Goal: Task Accomplishment & Management: Manage account settings

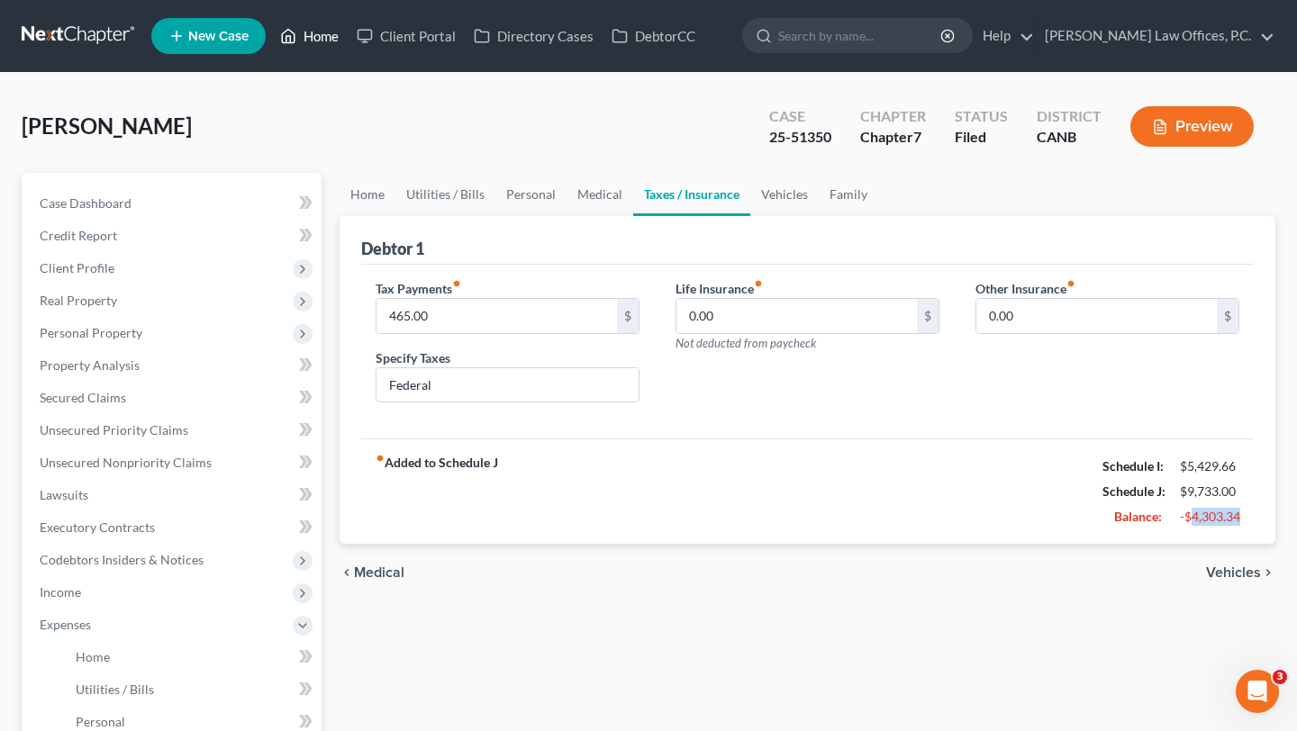
click at [304, 44] on link "Home" at bounding box center [309, 36] width 77 height 32
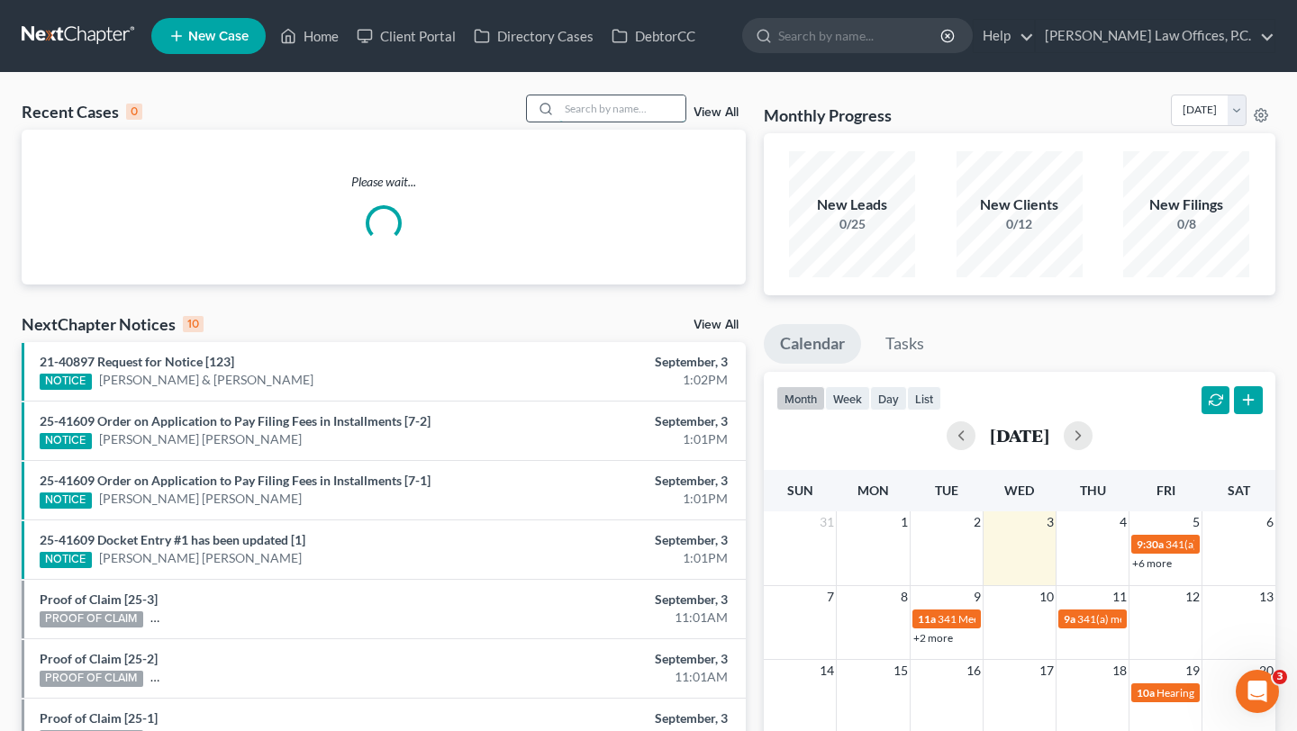
click at [637, 109] on input "search" at bounding box center [622, 108] width 126 height 26
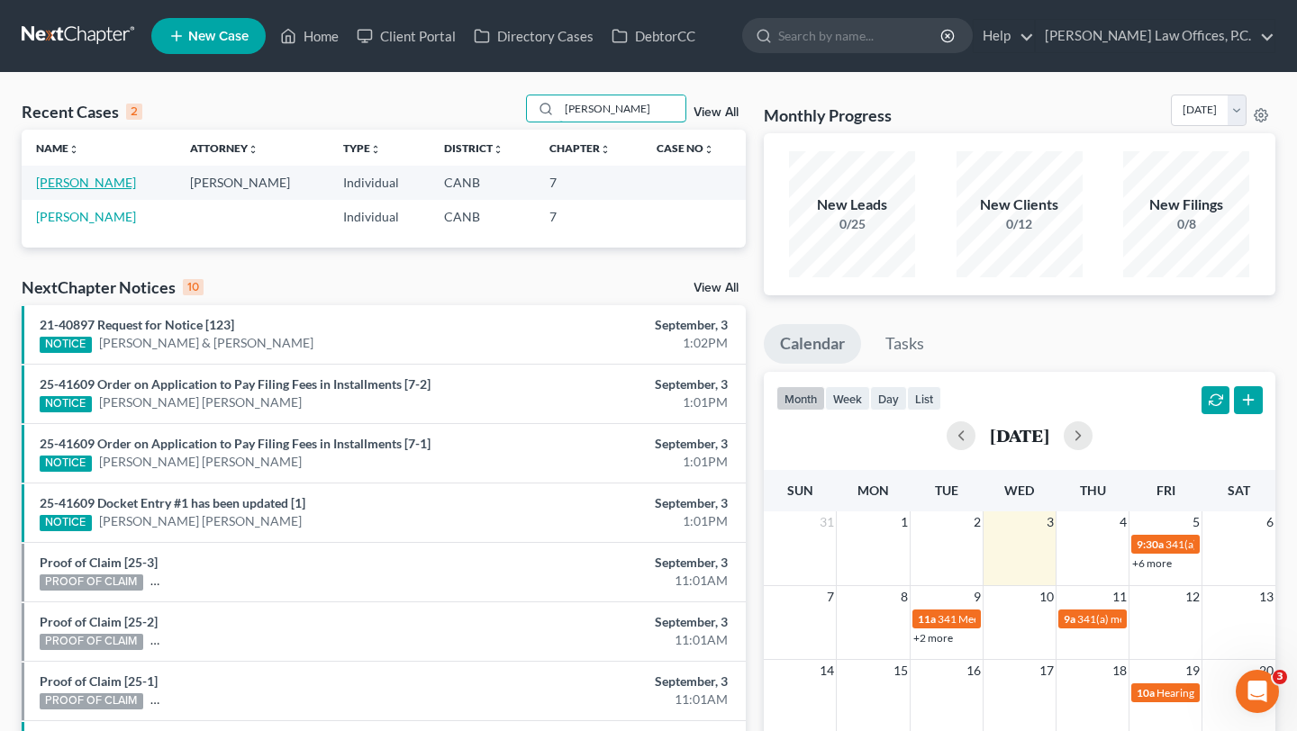
type input "[PERSON_NAME]"
click at [90, 186] on link "[PERSON_NAME]" at bounding box center [86, 182] width 100 height 15
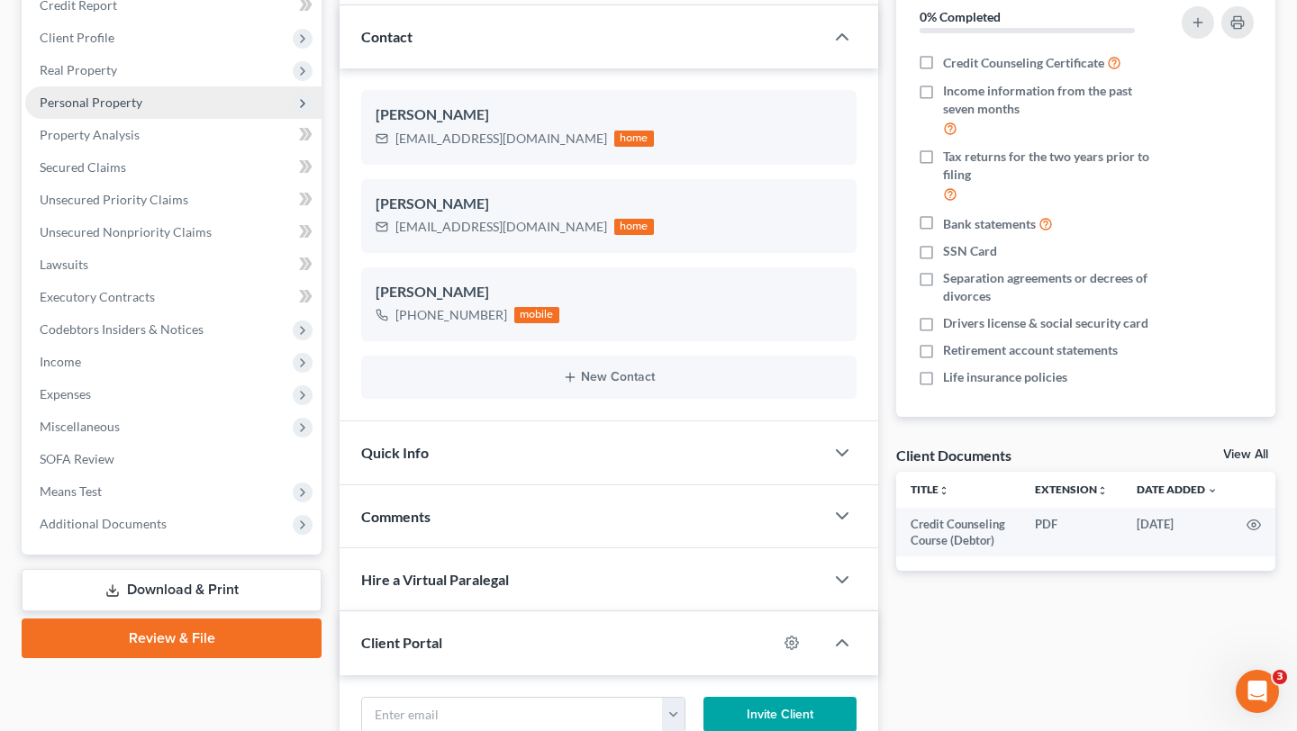
scroll to position [259, 0]
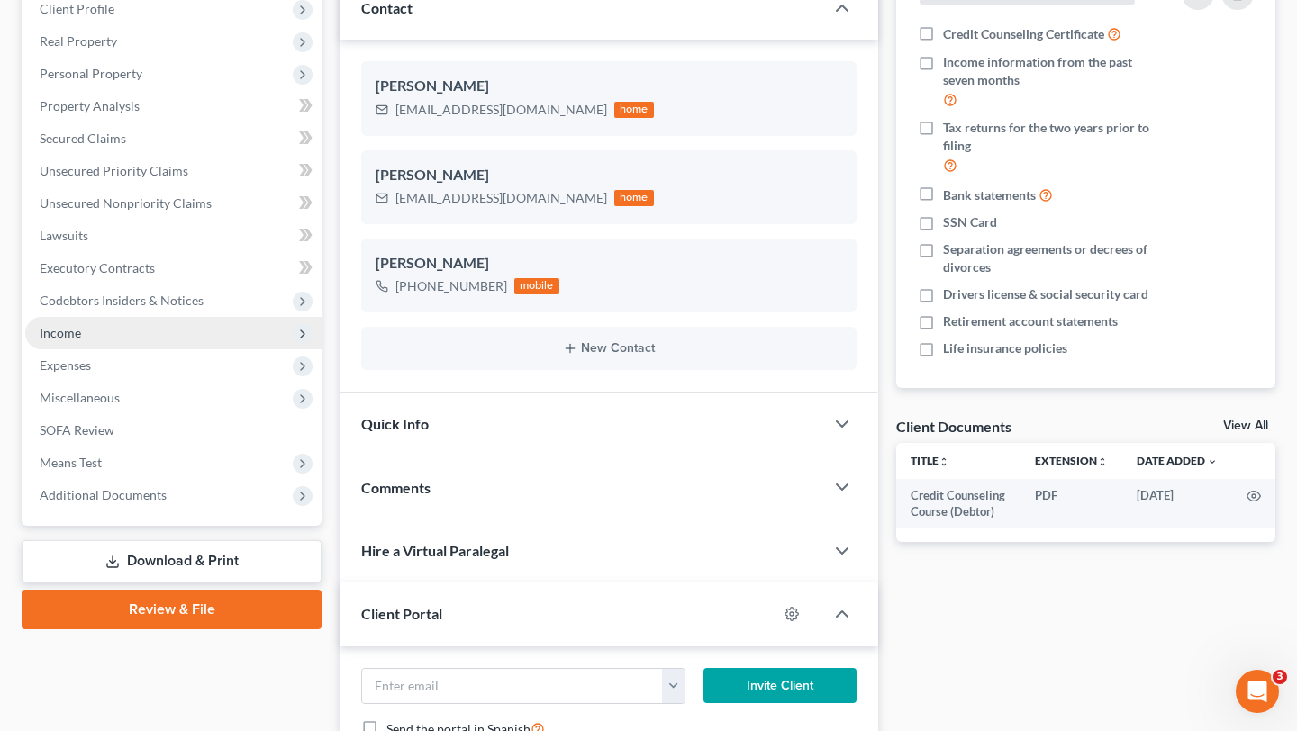
click at [159, 334] on span "Income" at bounding box center [173, 333] width 296 height 32
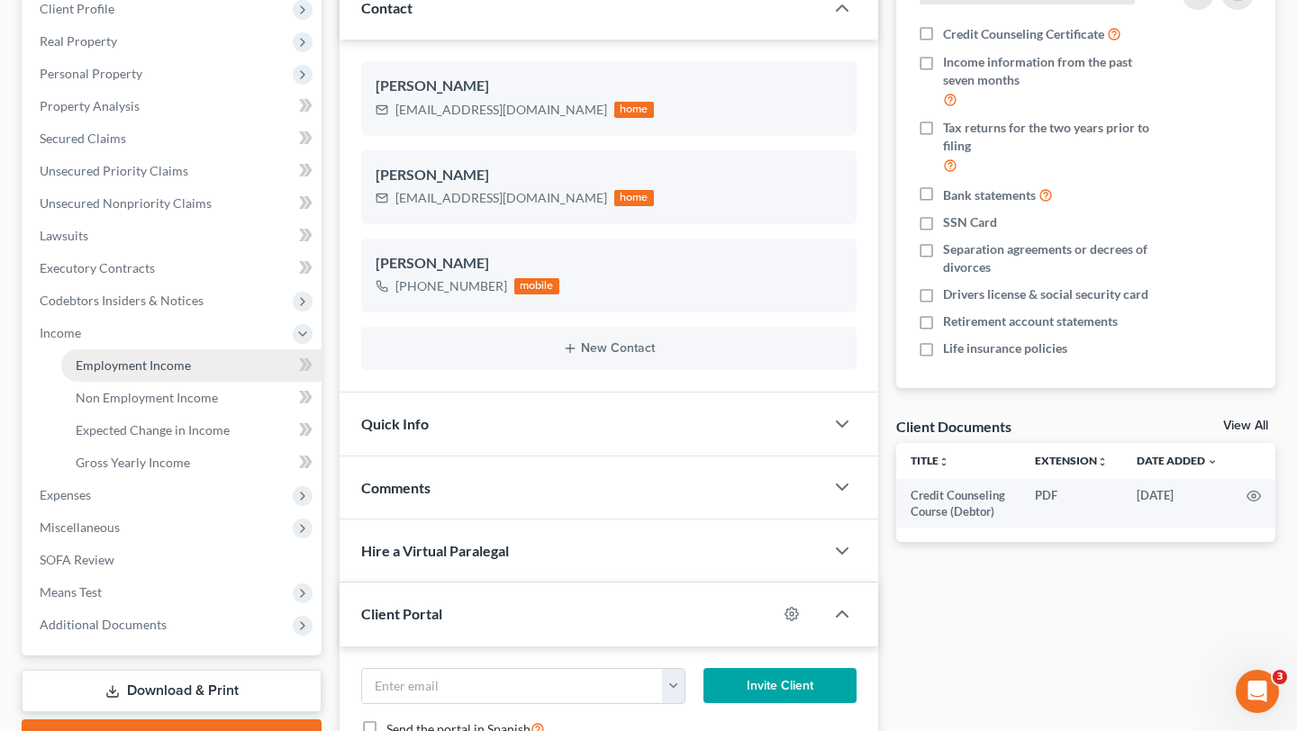
click at [122, 360] on span "Employment Income" at bounding box center [133, 365] width 115 height 15
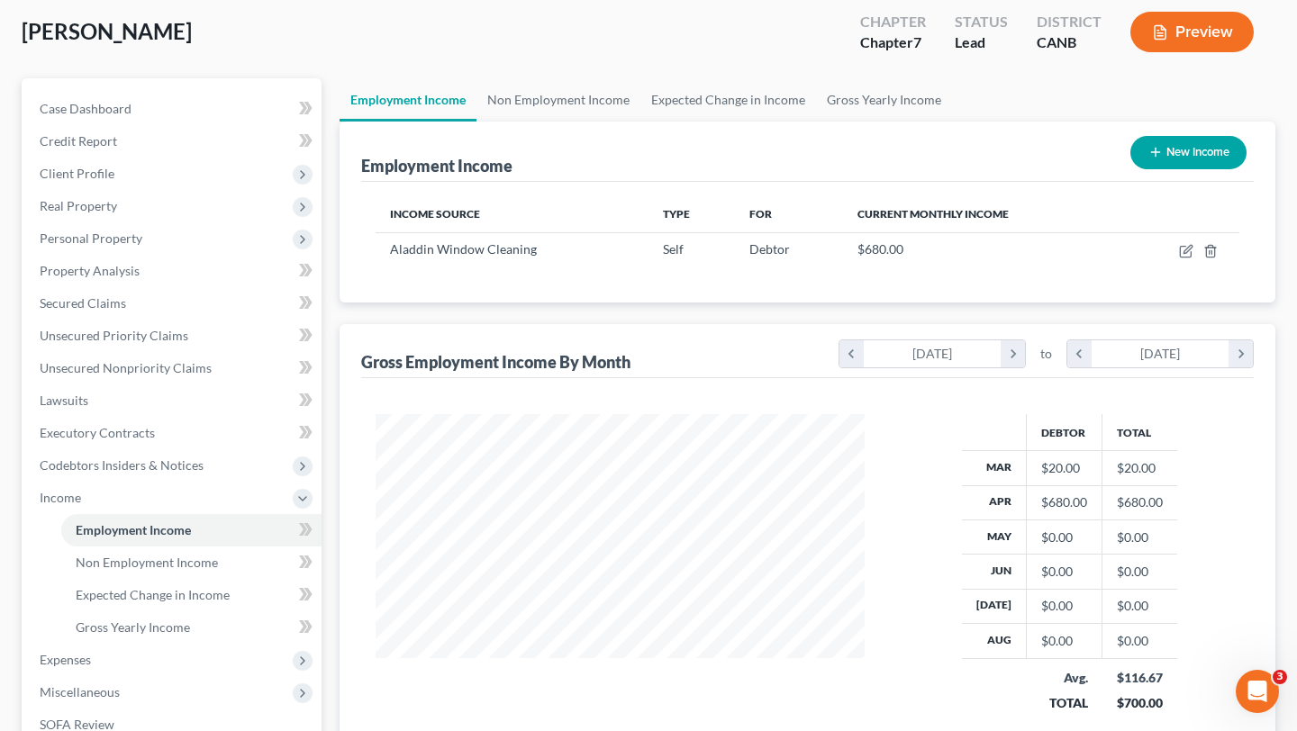
scroll to position [96, 0]
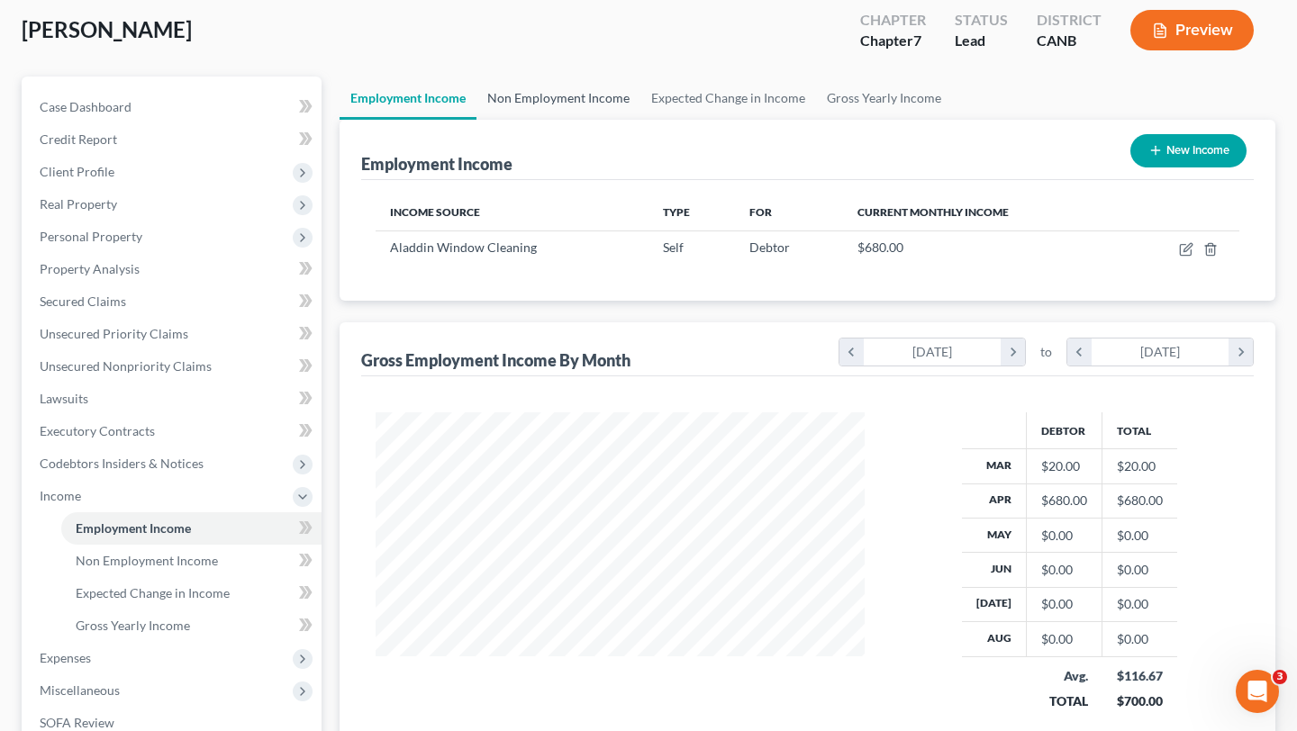
click at [556, 112] on link "Non Employment Income" at bounding box center [559, 98] width 164 height 43
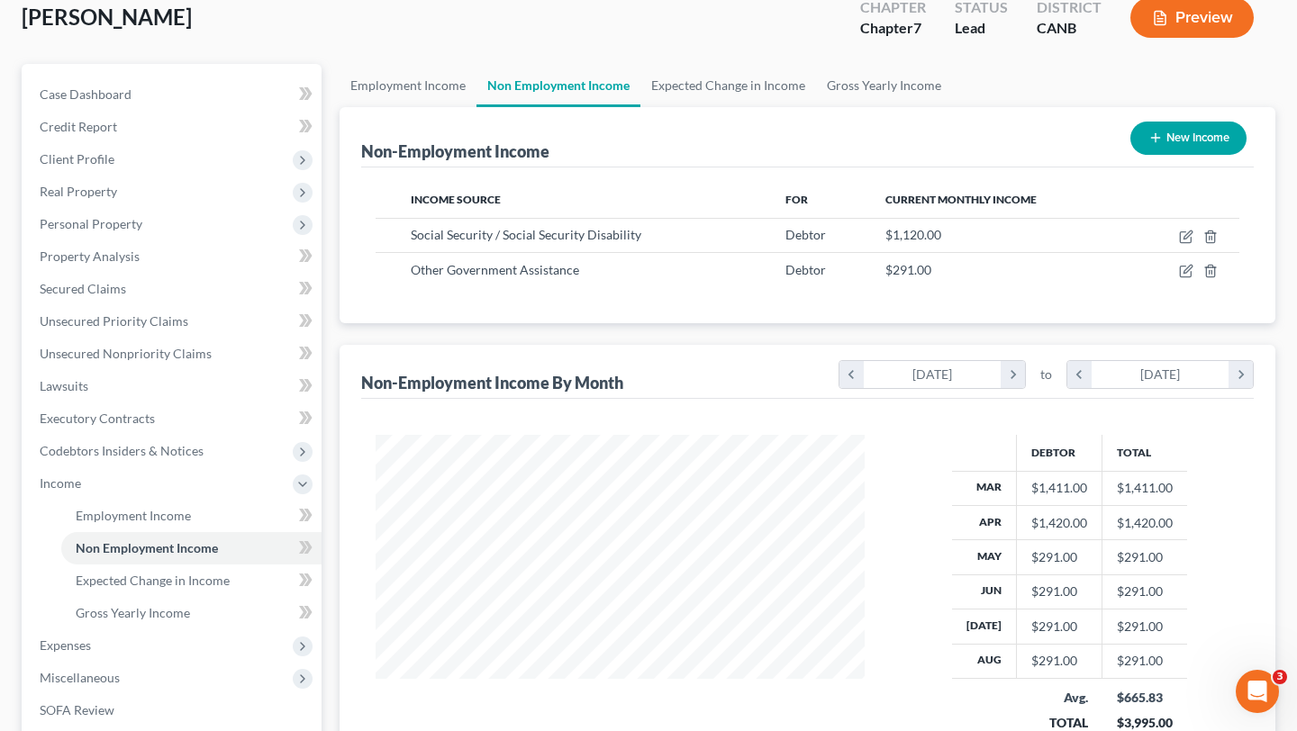
scroll to position [58, 0]
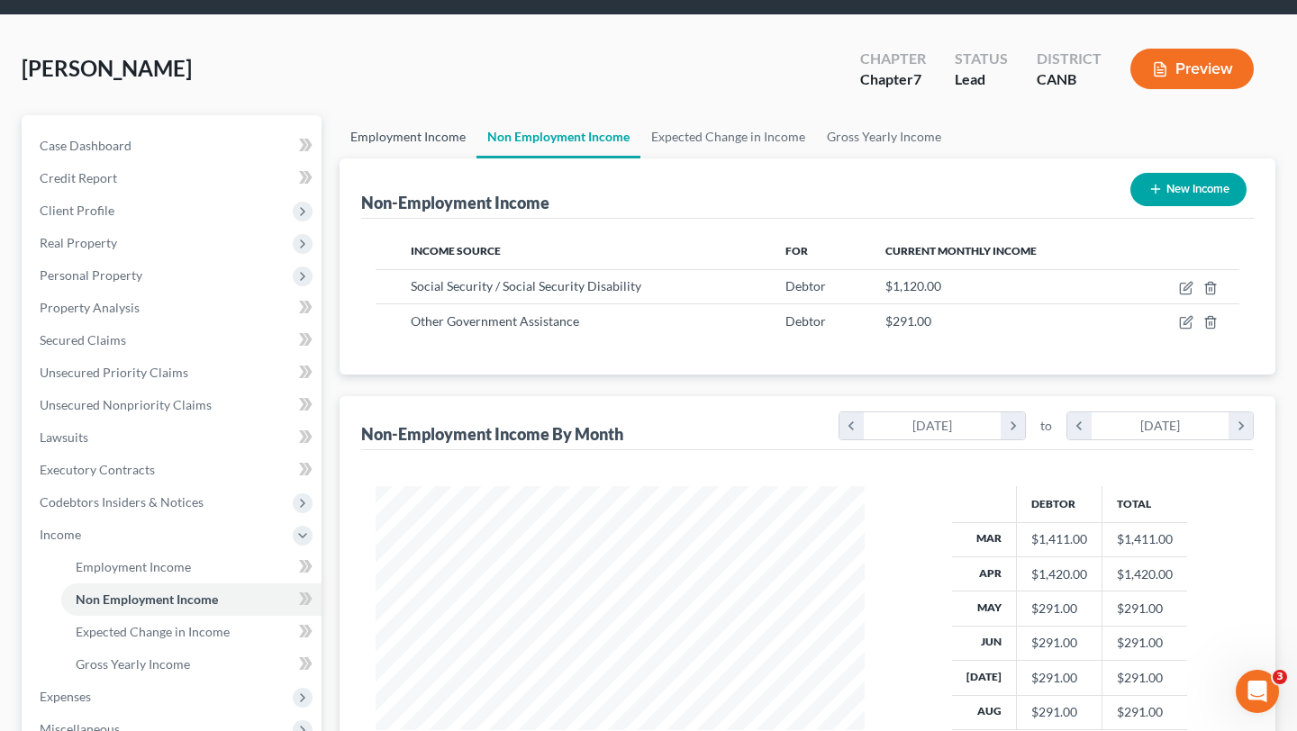
click at [434, 138] on link "Employment Income" at bounding box center [408, 136] width 137 height 43
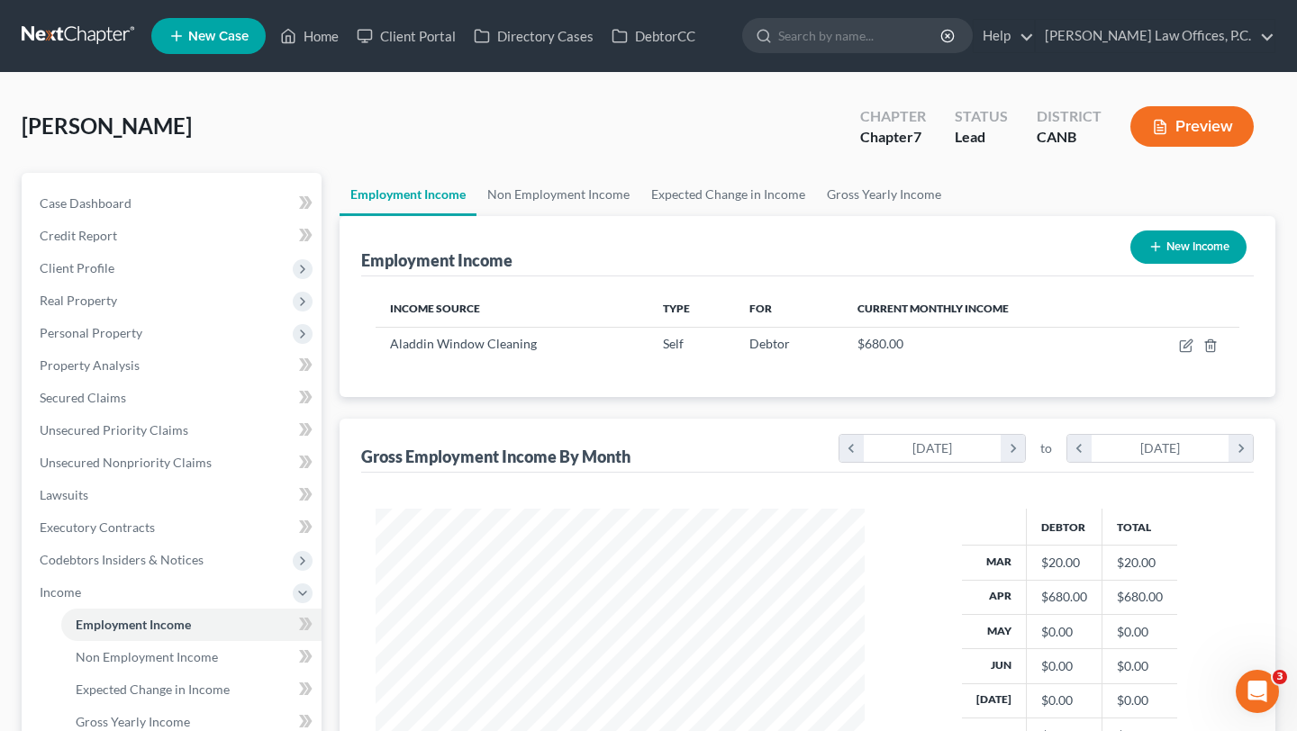
scroll to position [323, 524]
drag, startPoint x: 180, startPoint y: 128, endPoint x: 21, endPoint y: 130, distance: 159.5
click at [21, 130] on div "[PERSON_NAME] Upgraded Chapter Chapter 7 Status Lead District CANB Preview Peti…" at bounding box center [648, 564] width 1297 height 982
drag, startPoint x: 18, startPoint y: 127, endPoint x: 260, endPoint y: 133, distance: 242.4
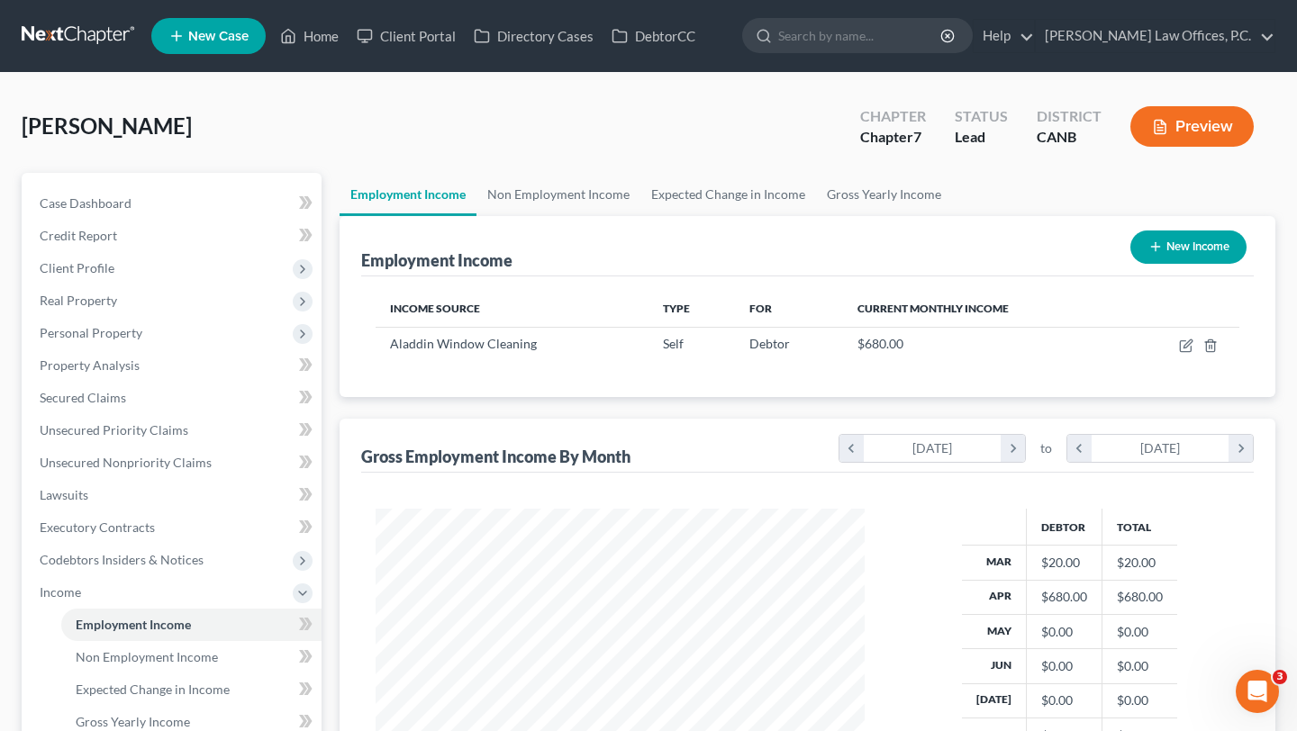
click at [260, 133] on div "[PERSON_NAME] Upgraded Chapter Chapter 7 Status Lead District CANB Preview Peti…" at bounding box center [648, 564] width 1297 height 982
click at [260, 133] on div "[PERSON_NAME] Upgraded Chapter Chapter 7 Status Lead District CANB Preview" at bounding box center [649, 134] width 1254 height 78
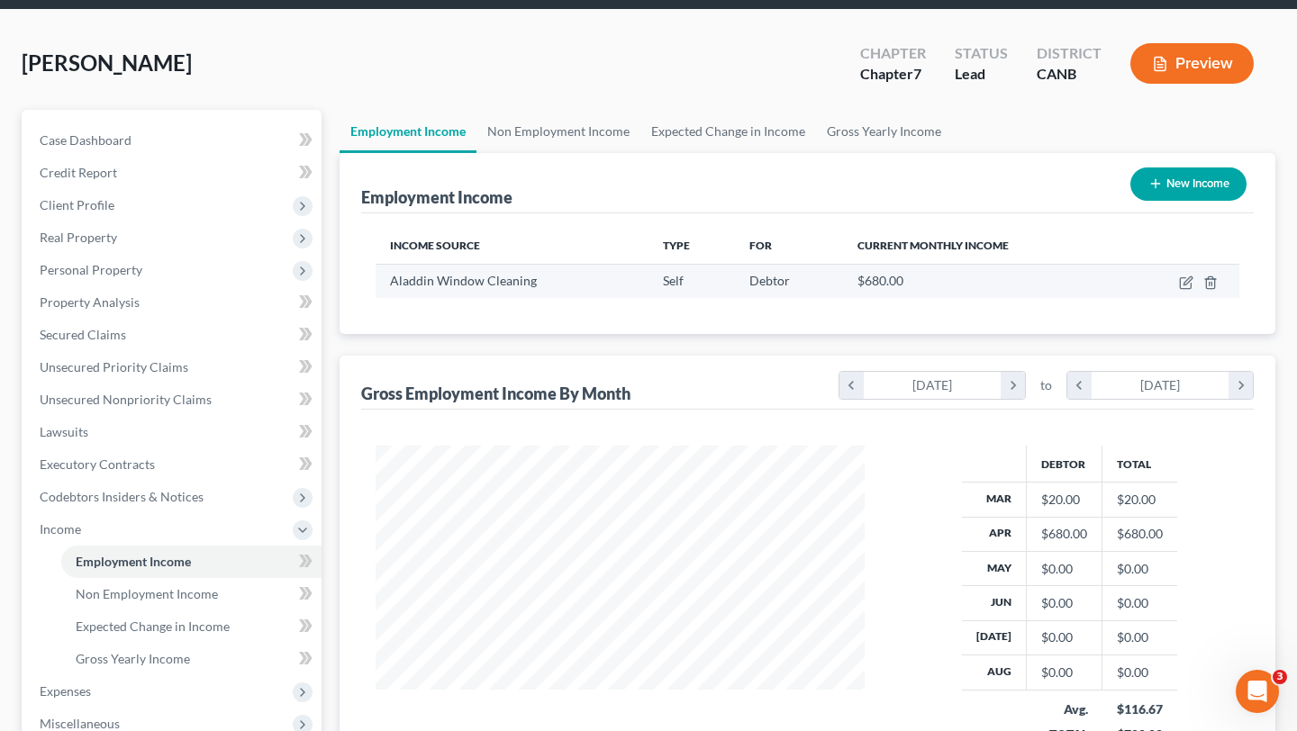
scroll to position [62, 0]
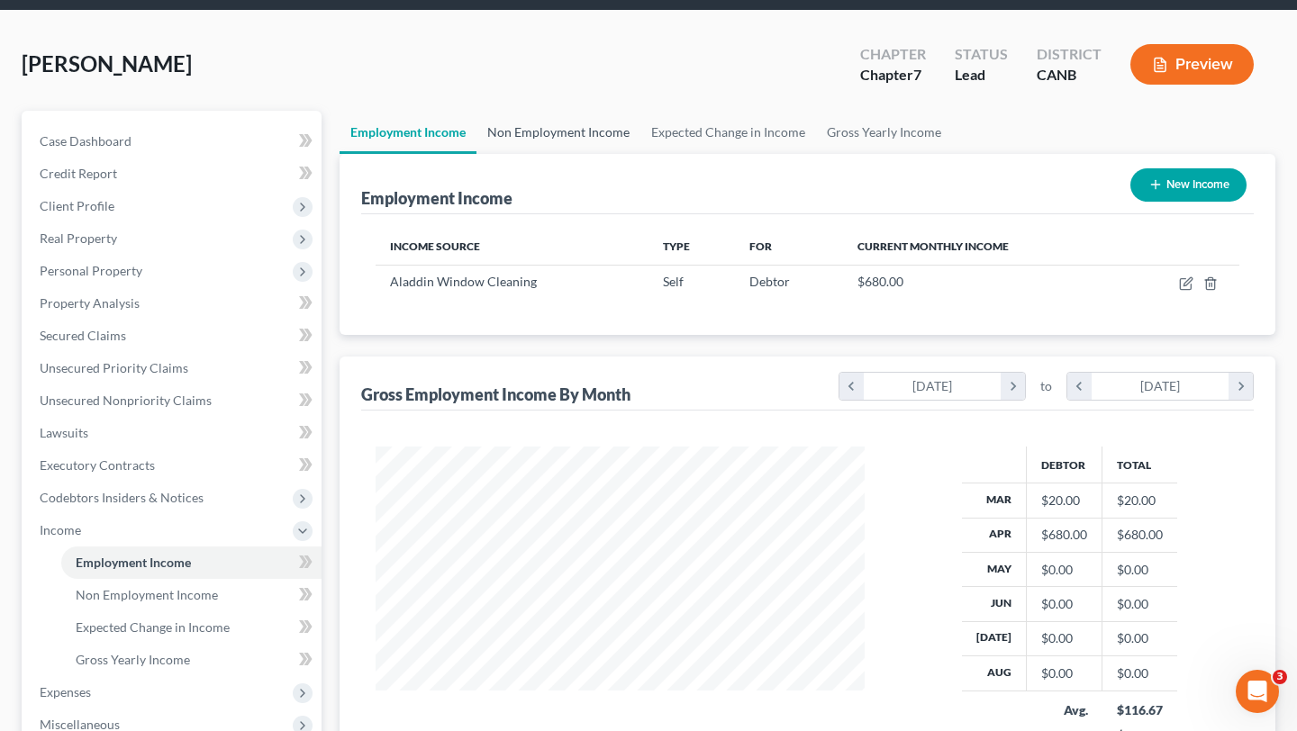
click at [538, 141] on link "Non Employment Income" at bounding box center [559, 132] width 164 height 43
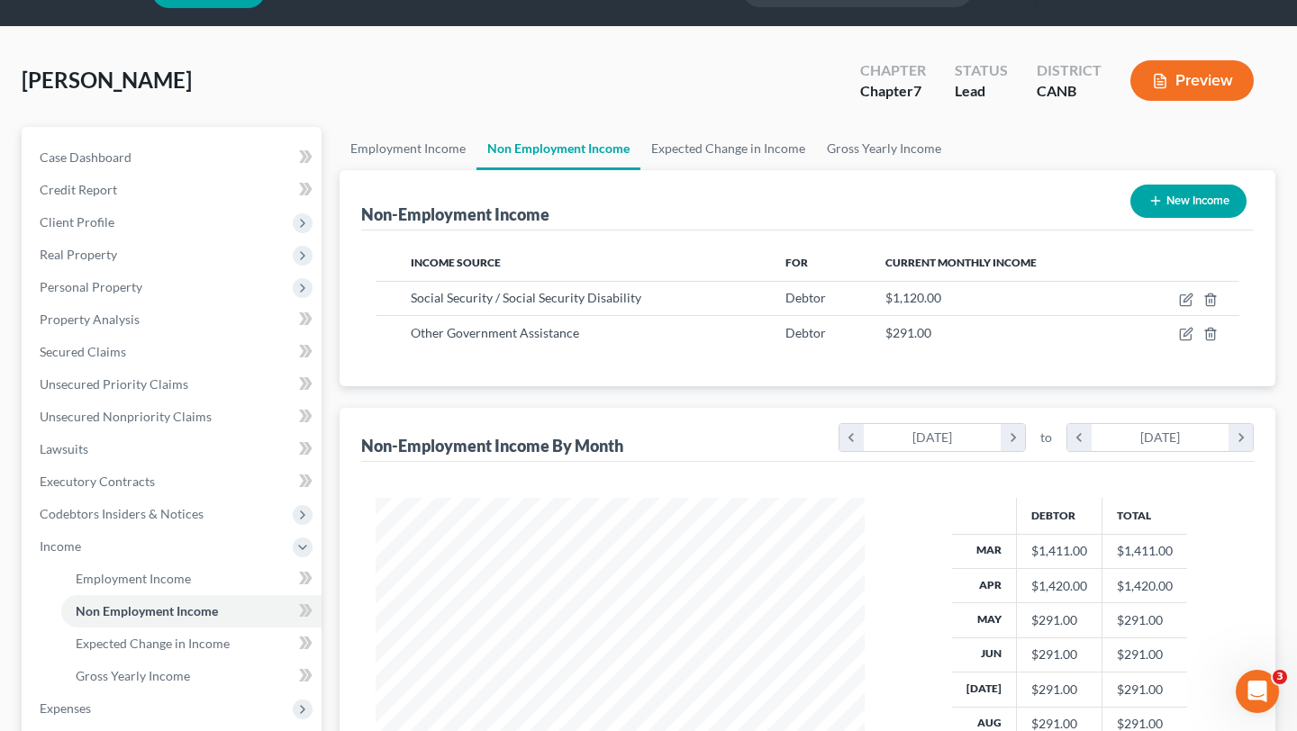
scroll to position [54, 0]
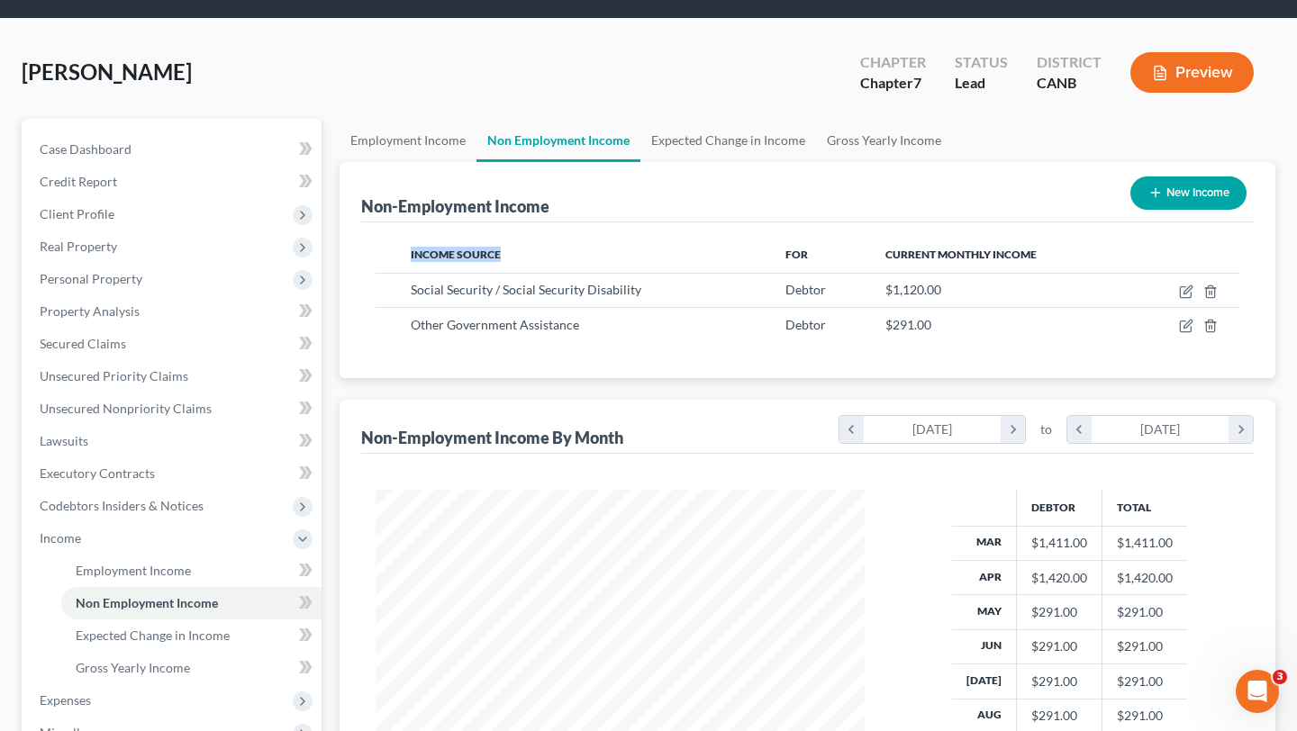
drag, startPoint x: 408, startPoint y: 254, endPoint x: 541, endPoint y: 254, distance: 133.3
click at [541, 254] on th "Income Source" at bounding box center [583, 255] width 375 height 36
drag, startPoint x: 540, startPoint y: 254, endPoint x: 351, endPoint y: 206, distance: 194.2
click at [351, 206] on div "Non-Employment Income New Income Income Source For Current Monthly Income Socia…" at bounding box center [808, 270] width 936 height 216
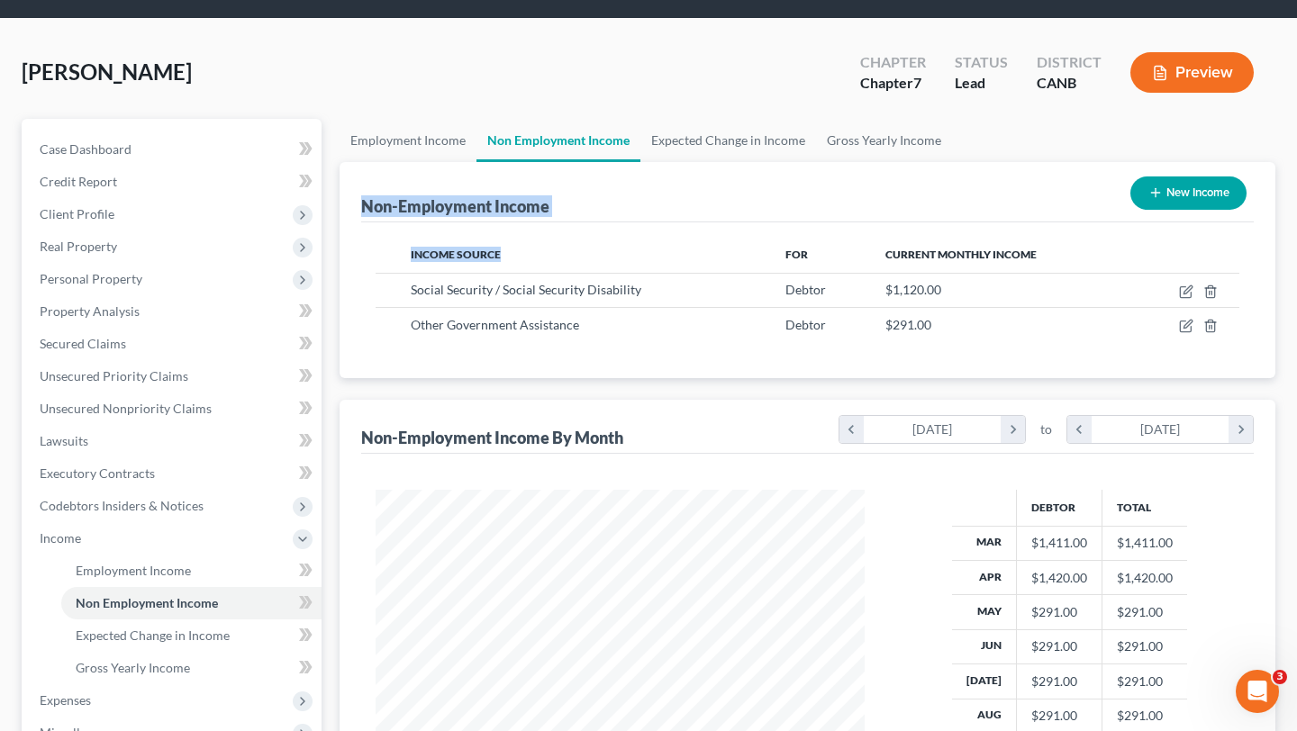
click at [351, 206] on div "Non-Employment Income New Income Income Source For Current Monthly Income Socia…" at bounding box center [808, 270] width 936 height 216
click at [407, 141] on link "Employment Income" at bounding box center [408, 140] width 137 height 43
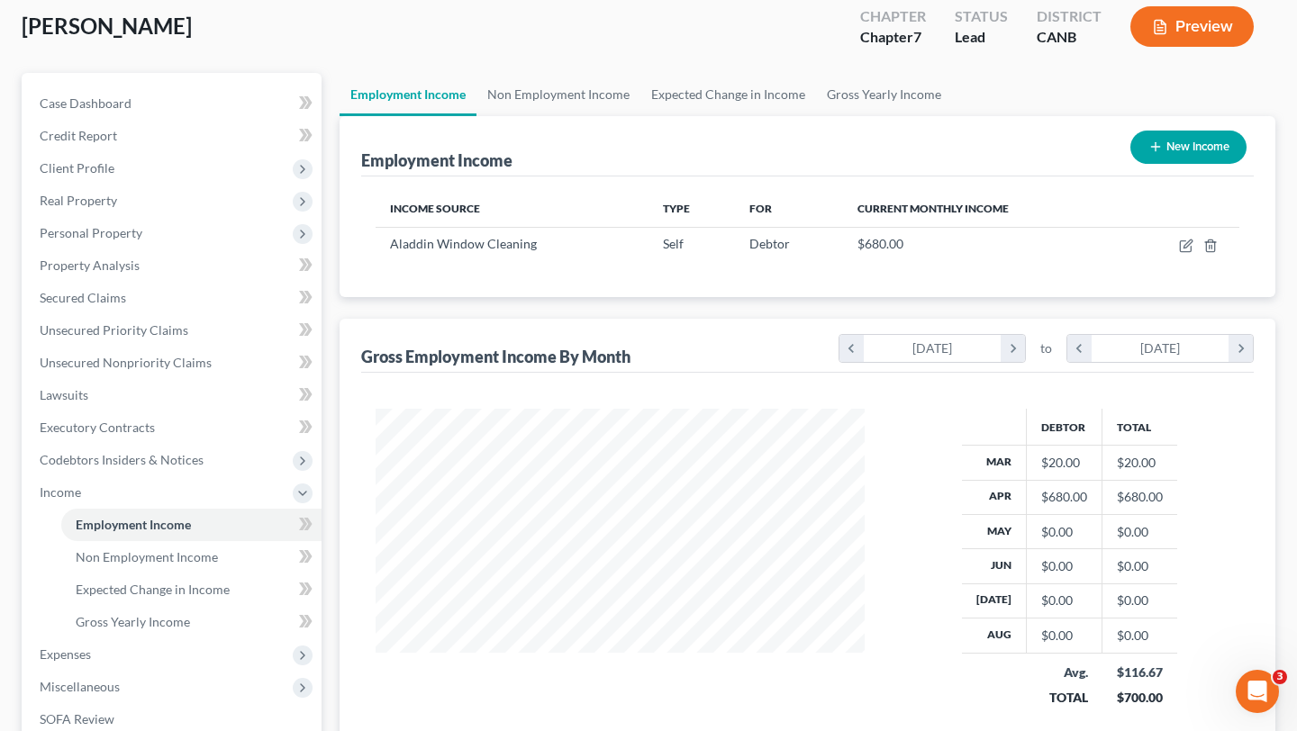
scroll to position [102, 0]
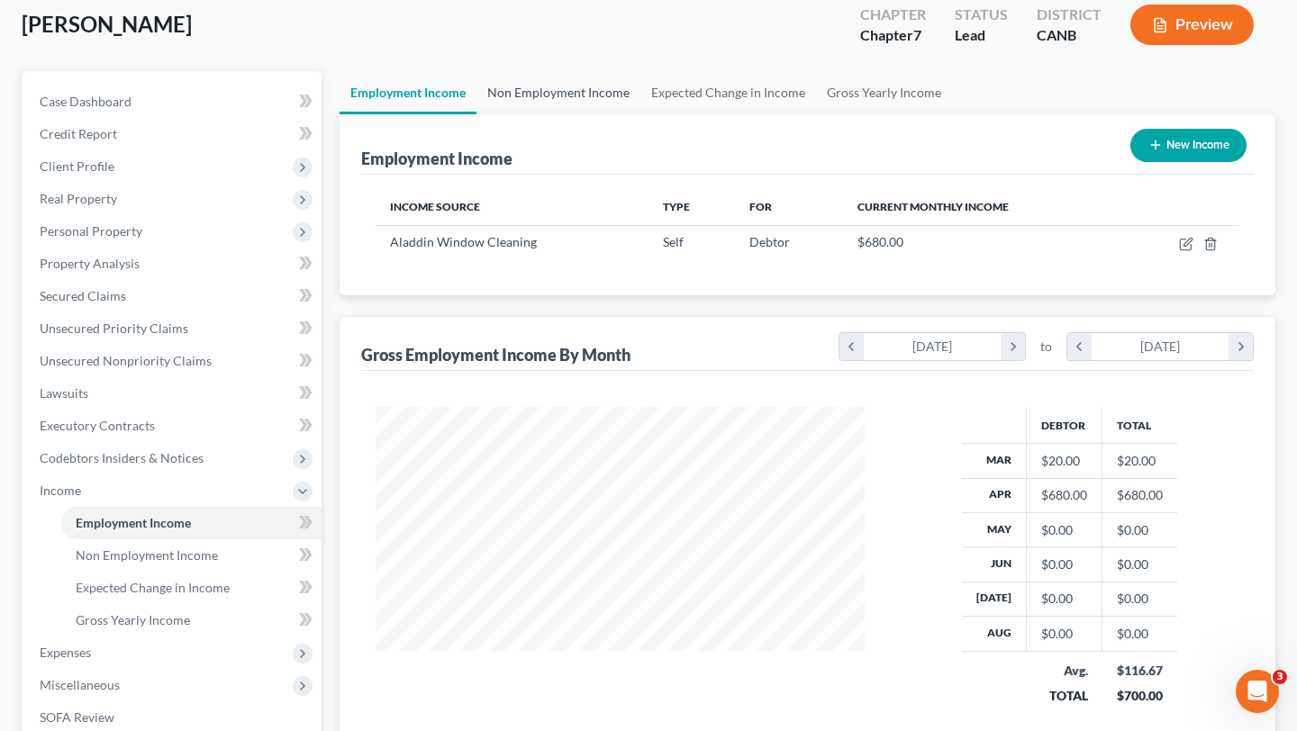
click at [551, 86] on link "Non Employment Income" at bounding box center [559, 92] width 164 height 43
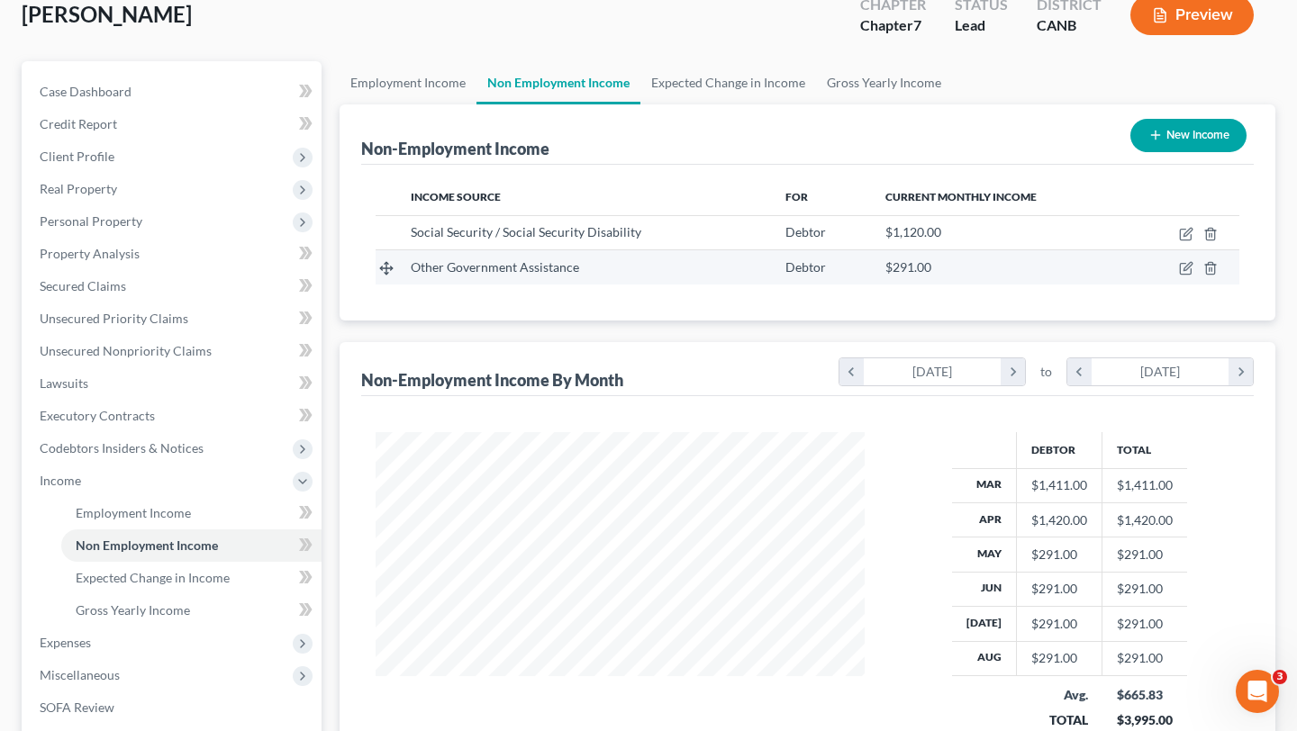
scroll to position [117, 0]
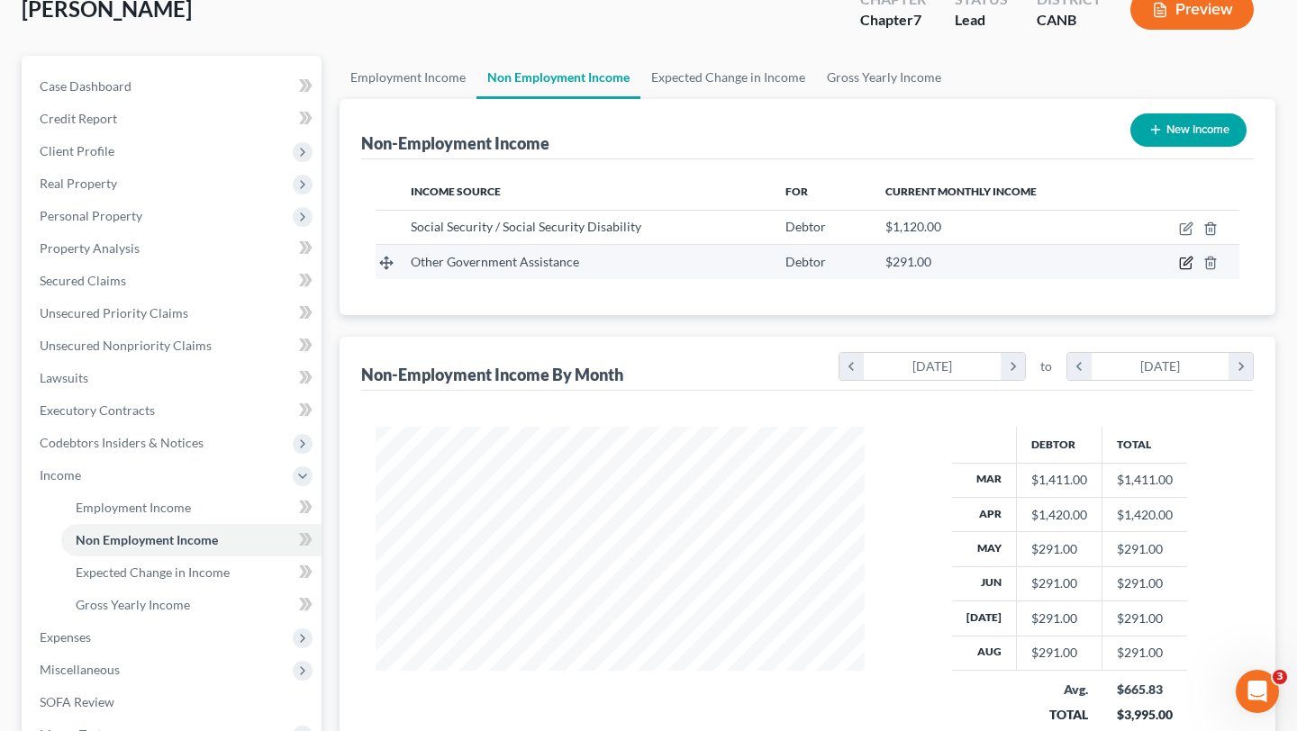
click at [1186, 260] on icon "button" at bounding box center [1188, 262] width 8 height 8
select select "5"
select select "0"
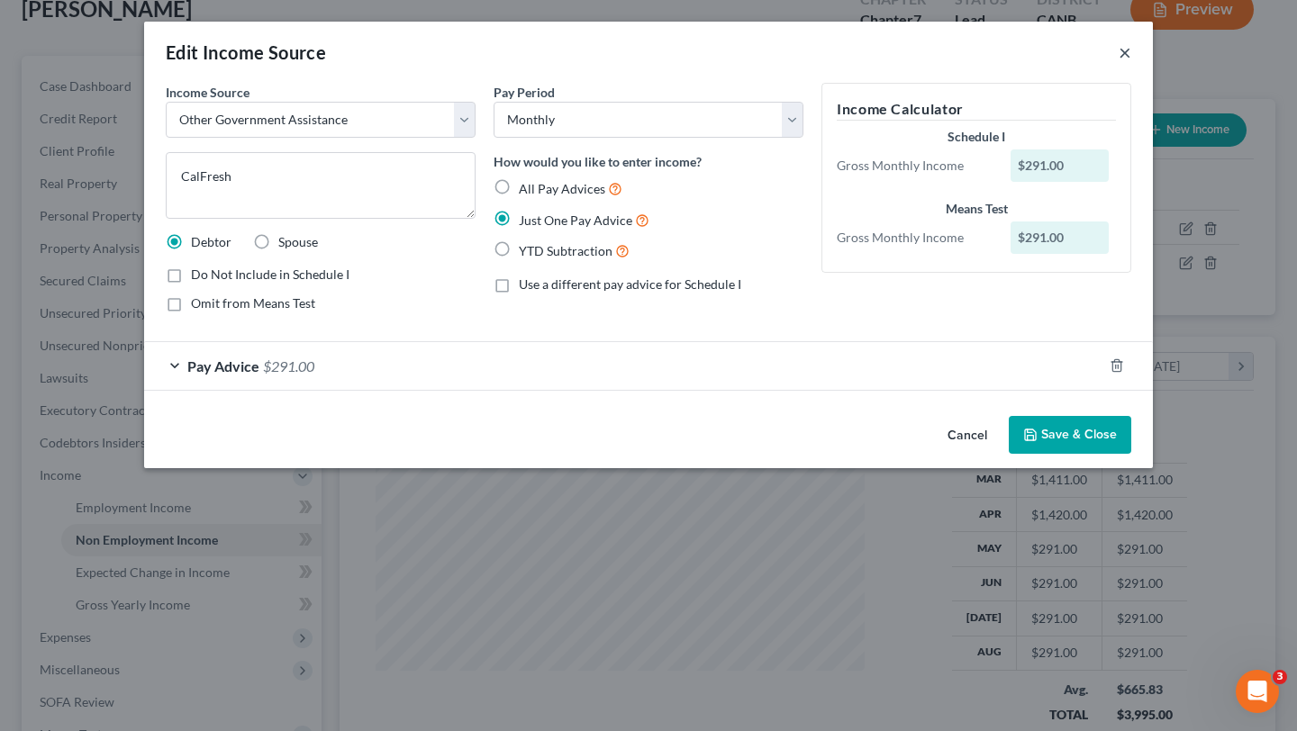
click at [1124, 58] on button "×" at bounding box center [1125, 52] width 13 height 22
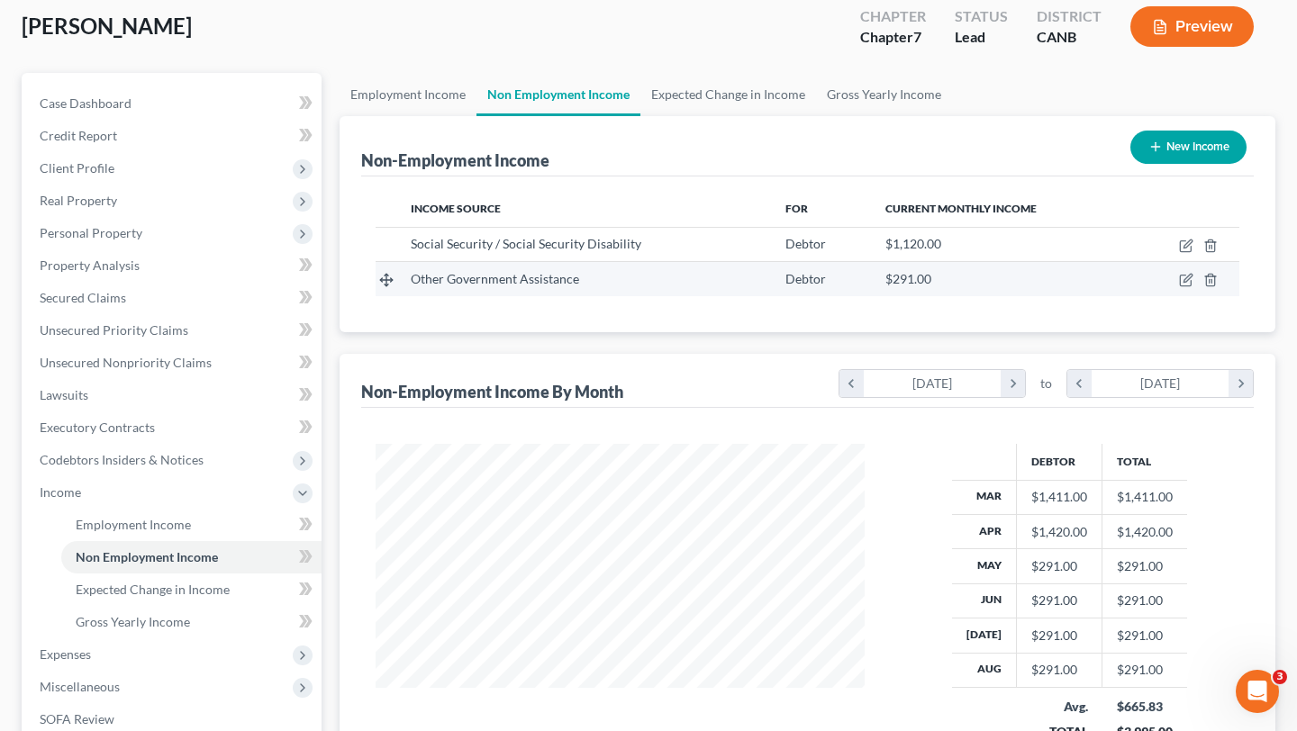
scroll to position [99, 0]
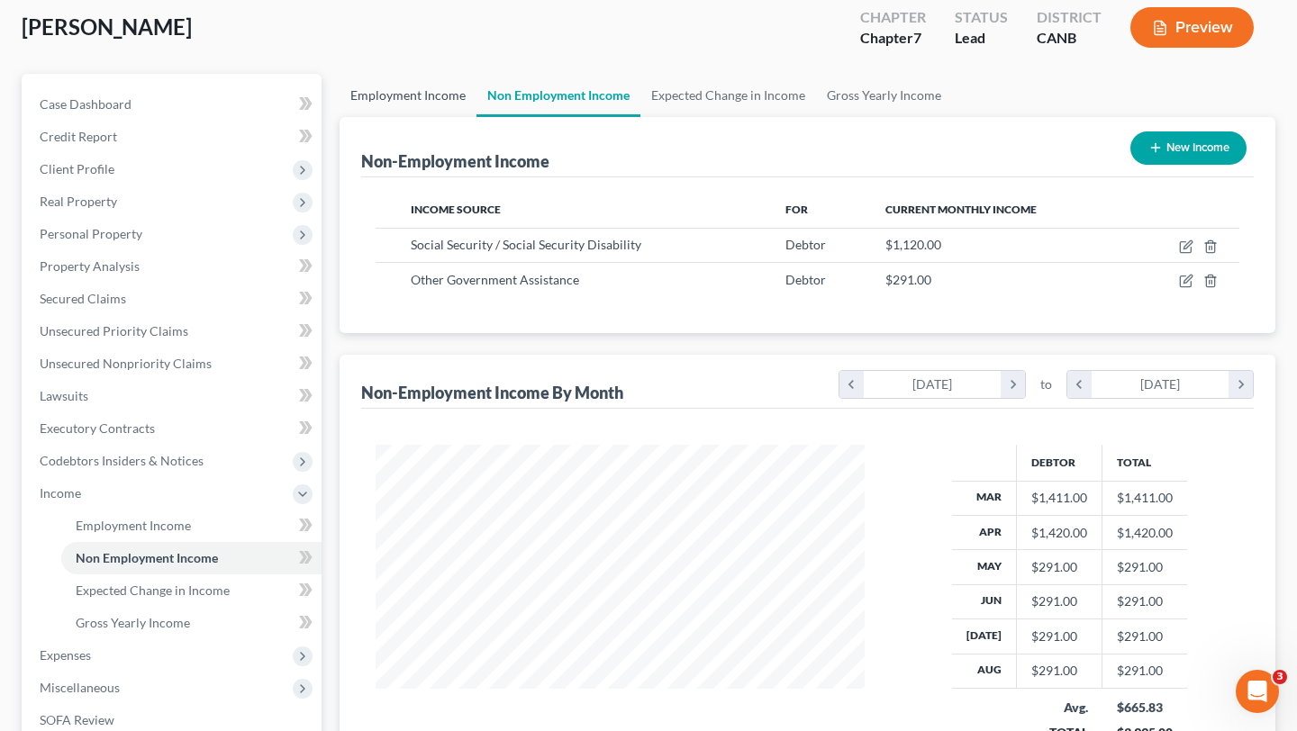
click at [396, 85] on link "Employment Income" at bounding box center [408, 95] width 137 height 43
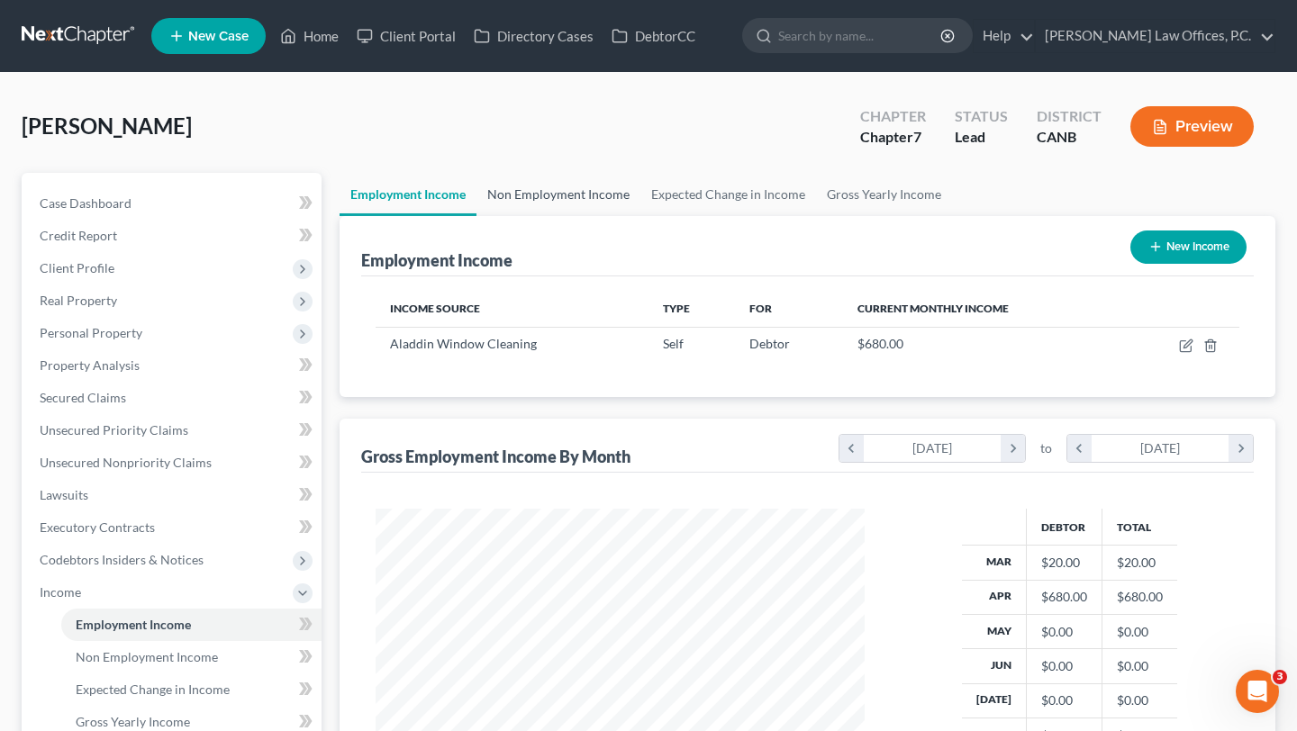
scroll to position [323, 524]
click at [528, 194] on link "Non Employment Income" at bounding box center [559, 194] width 164 height 43
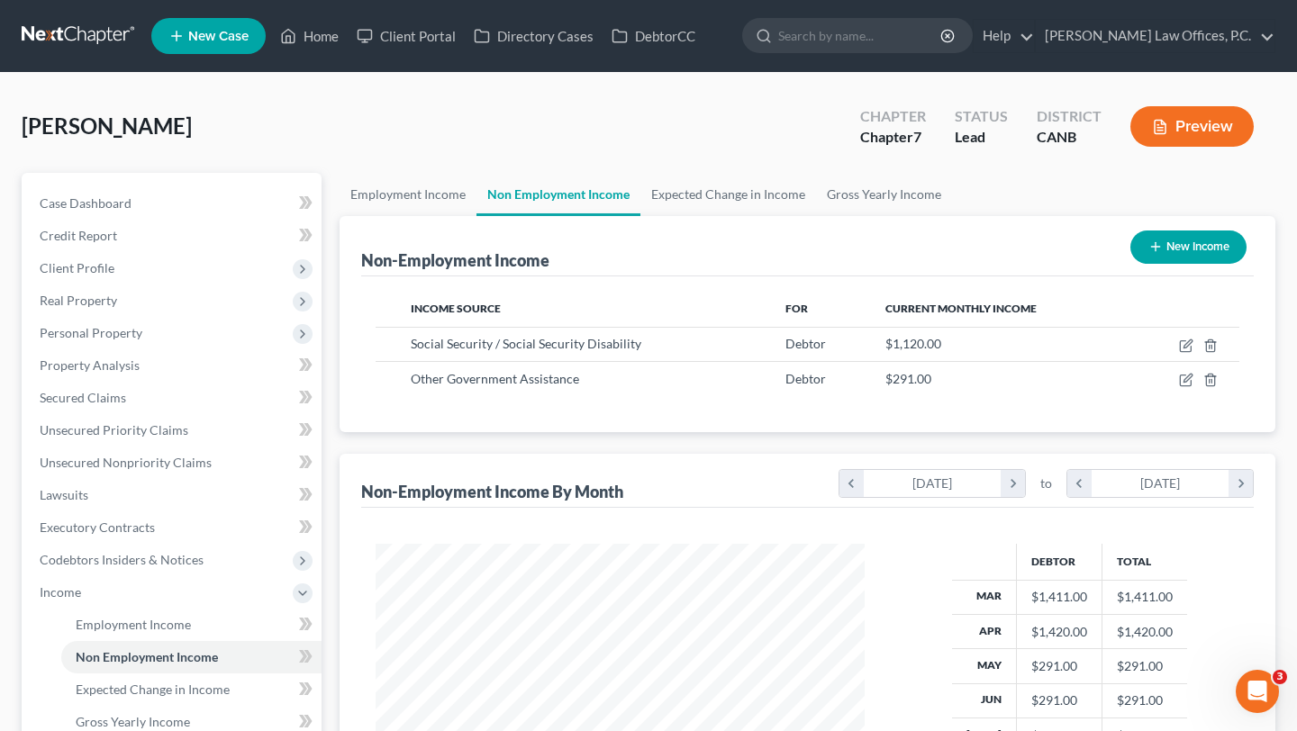
scroll to position [323, 524]
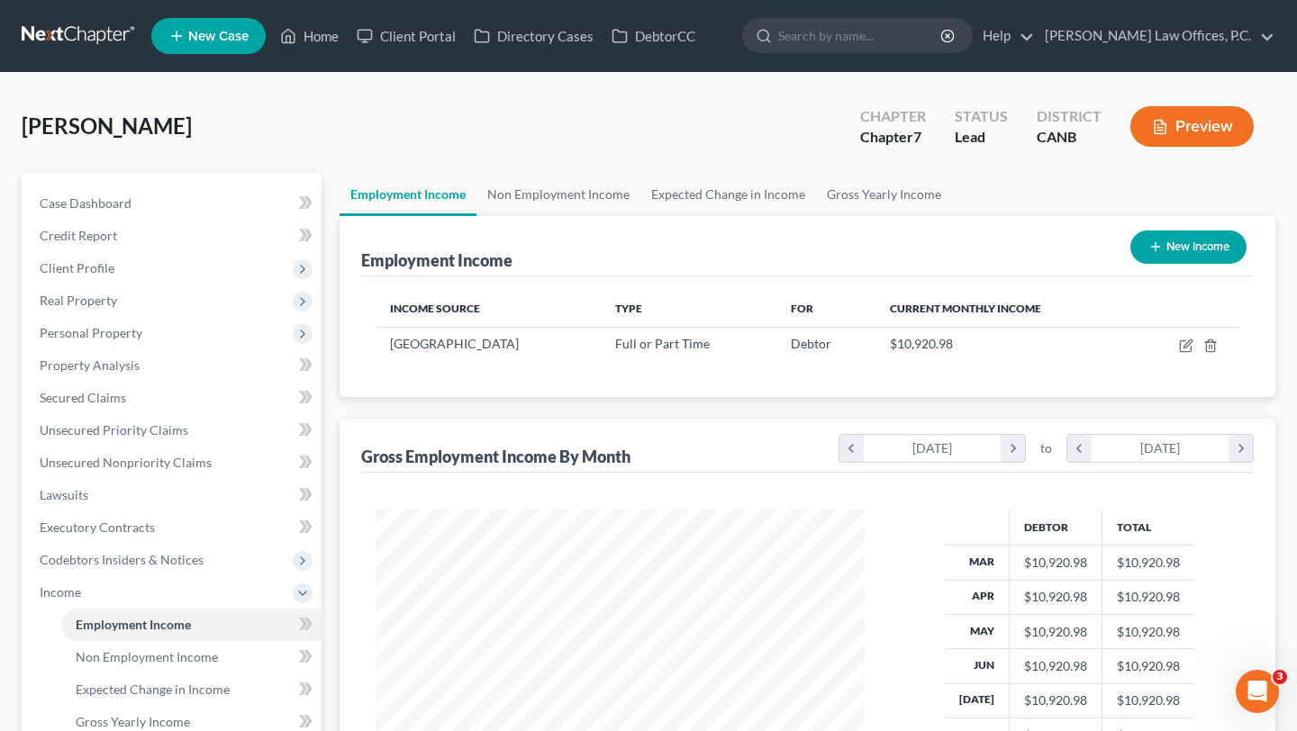
scroll to position [323, 524]
